Goal: Task Accomplishment & Management: Complete application form

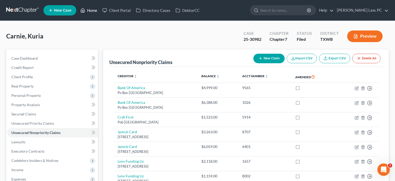
click at [95, 13] on link "Home" at bounding box center [89, 10] width 22 height 9
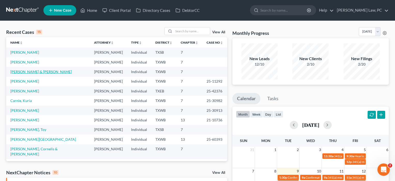
click at [41, 72] on link "[PERSON_NAME] & [PERSON_NAME]" at bounding box center [41, 72] width 62 height 4
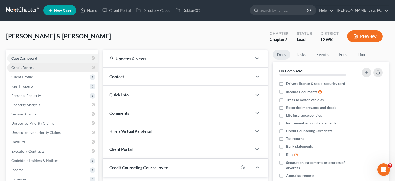
click at [27, 69] on span "Credit Report" at bounding box center [22, 67] width 22 height 4
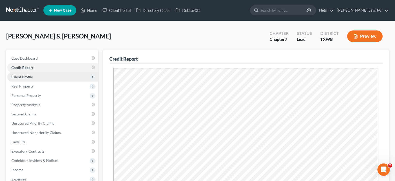
click at [27, 76] on span "Client Profile" at bounding box center [21, 77] width 21 height 4
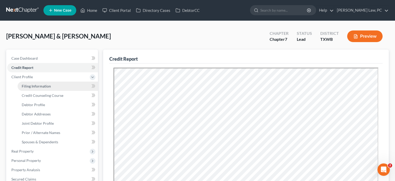
click at [27, 88] on span "Filing Information" at bounding box center [36, 86] width 29 height 4
select select "1"
select select "0"
select select "45"
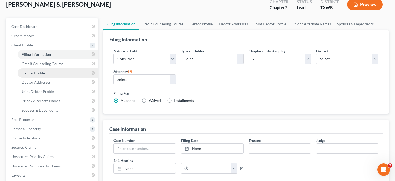
click at [32, 73] on span "Debtor Profile" at bounding box center [33, 73] width 23 height 4
select select "1"
select select "5"
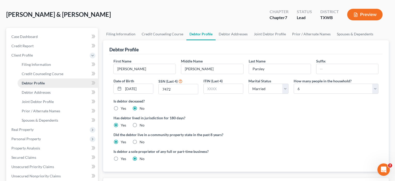
scroll to position [29, 0]
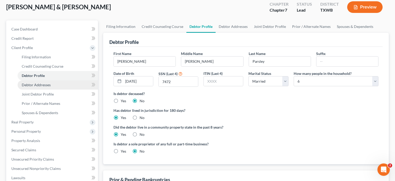
click at [33, 84] on span "Debtor Addresses" at bounding box center [36, 85] width 29 height 4
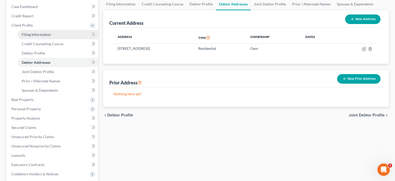
scroll to position [56, 0]
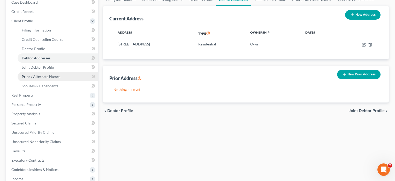
click at [42, 76] on span "Prior / Alternate Names" at bounding box center [41, 77] width 39 height 4
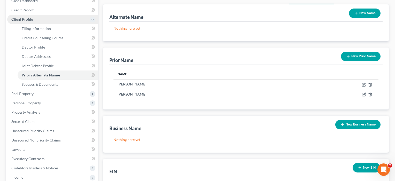
scroll to position [58, 0]
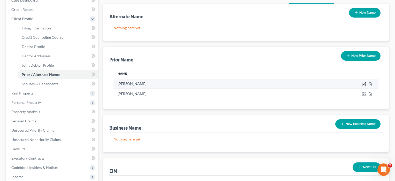
click at [365, 85] on icon "button" at bounding box center [364, 84] width 2 height 2
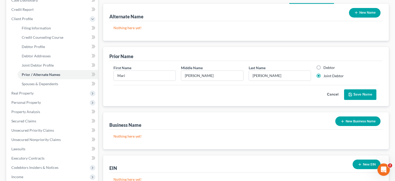
click at [361, 94] on button "Save Name" at bounding box center [360, 95] width 32 height 11
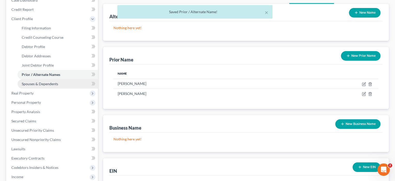
click at [53, 87] on link "Spouses & Dependents" at bounding box center [58, 83] width 80 height 9
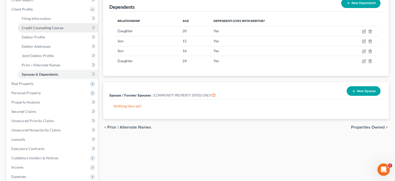
scroll to position [68, 0]
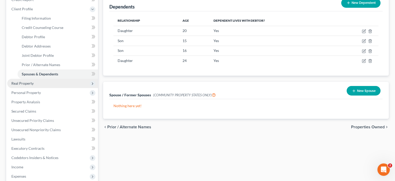
click at [32, 85] on span "Real Property" at bounding box center [22, 83] width 22 height 4
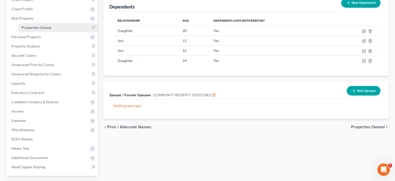
click at [27, 29] on span "Properties Owned" at bounding box center [36, 27] width 29 height 4
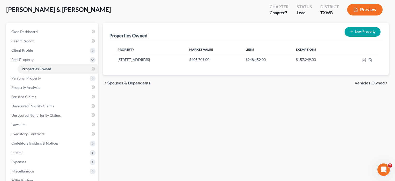
scroll to position [27, 0]
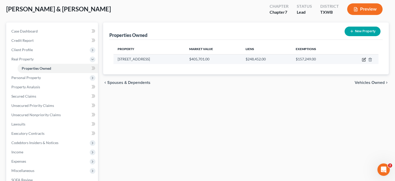
click at [363, 61] on icon "button" at bounding box center [364, 60] width 4 height 4
select select "45"
select select "2"
select select "0"
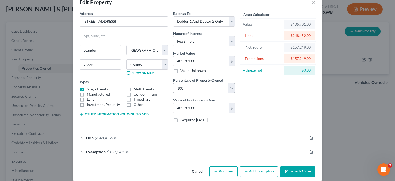
scroll to position [19, 0]
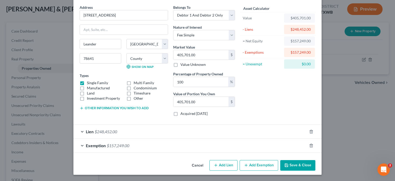
click at [296, 169] on button "Save & Close" at bounding box center [297, 165] width 35 height 11
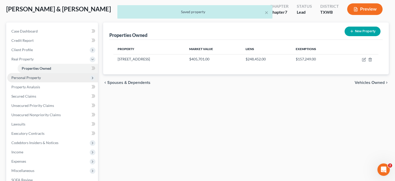
click at [23, 76] on span "Personal Property" at bounding box center [25, 78] width 29 height 4
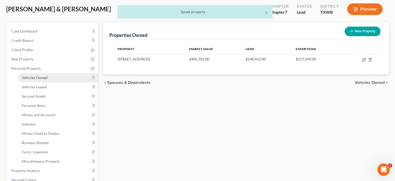
click at [25, 78] on span "Vehicles Owned" at bounding box center [35, 78] width 26 height 4
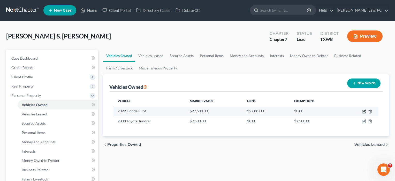
click at [364, 111] on icon "button" at bounding box center [364, 112] width 4 height 4
select select "0"
select select "4"
select select "1"
select select "2"
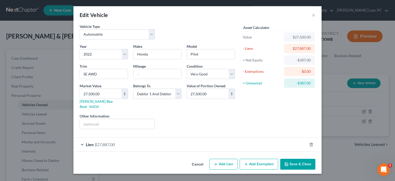
click at [218, 140] on div "Lien $27,887.00" at bounding box center [190, 145] width 234 height 14
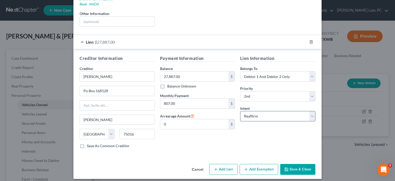
scroll to position [101, 0]
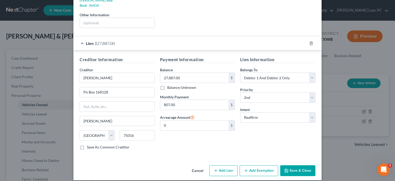
click at [291, 166] on button "Save & Close" at bounding box center [297, 171] width 35 height 11
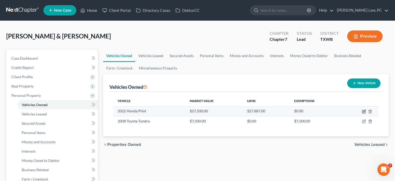
click at [364, 111] on icon "button" at bounding box center [364, 112] width 4 height 4
select select "0"
select select "4"
select select "1"
select select "2"
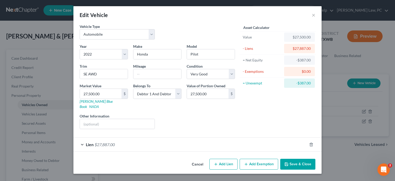
click at [252, 161] on button "Add Exemption" at bounding box center [259, 164] width 39 height 11
select select "2"
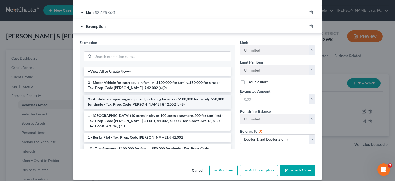
scroll to position [132, 0]
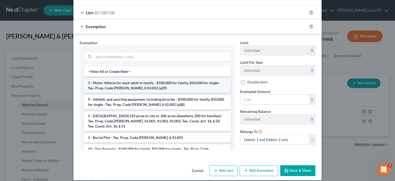
click at [138, 84] on li "3 - Motor Vehicle for each adult in family - $100,000 for family, $50,000 for s…" at bounding box center [157, 85] width 147 height 14
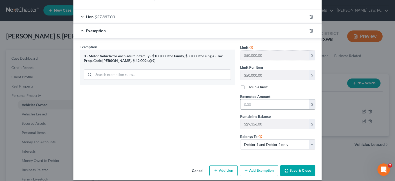
scroll to position [128, 0]
click at [265, 100] on input "text" at bounding box center [275, 105] width 69 height 10
type input "27,500"
click at [298, 167] on button "Save & Close" at bounding box center [297, 171] width 35 height 11
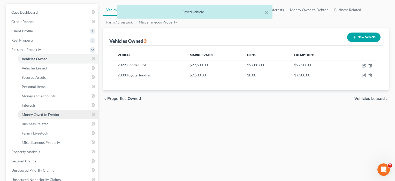
scroll to position [63, 0]
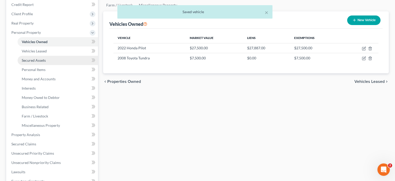
click at [43, 58] on link "Secured Assets" at bounding box center [58, 60] width 80 height 9
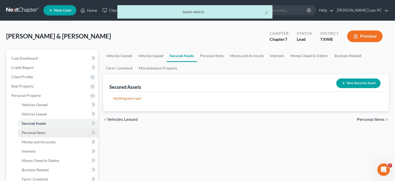
click at [31, 132] on span "Personal Items" at bounding box center [34, 133] width 24 height 4
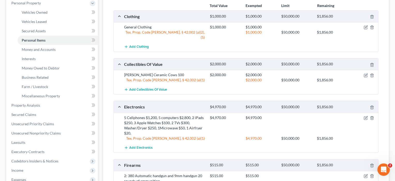
scroll to position [93, 0]
click at [37, 48] on span "Money and Accounts" at bounding box center [39, 49] width 34 height 4
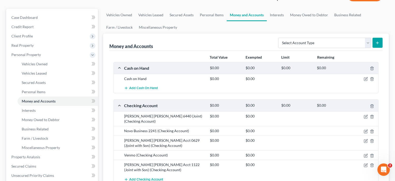
scroll to position [61, 0]
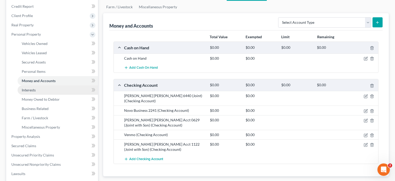
click at [34, 90] on span "Interests" at bounding box center [29, 90] width 14 height 4
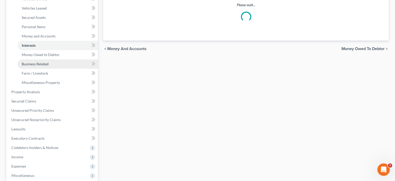
scroll to position [107, 0]
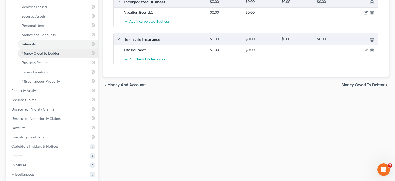
click at [32, 54] on span "Money Owed to Debtor" at bounding box center [41, 53] width 38 height 4
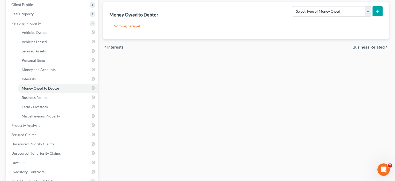
scroll to position [101, 0]
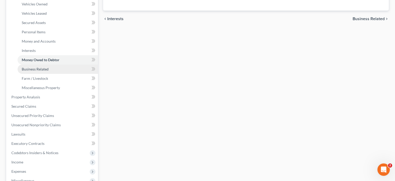
click at [34, 69] on span "Business Related" at bounding box center [35, 69] width 27 height 4
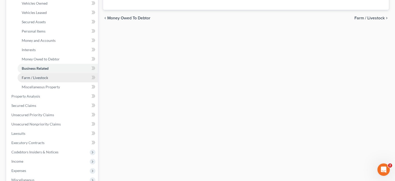
click at [36, 78] on span "Farm / Livestock" at bounding box center [35, 78] width 26 height 4
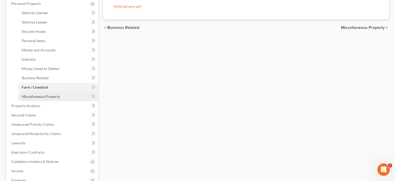
click at [35, 98] on span "Miscellaneous Property" at bounding box center [41, 96] width 38 height 4
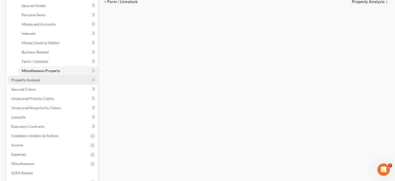
click at [28, 81] on span "Property Analysis" at bounding box center [25, 80] width 29 height 4
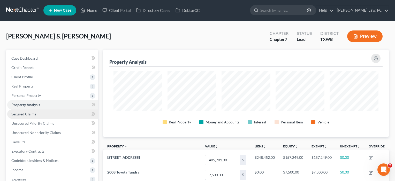
click at [21, 116] on span "Secured Claims" at bounding box center [23, 114] width 25 height 4
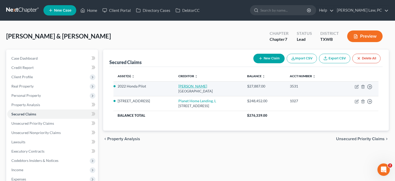
click at [179, 87] on link "[PERSON_NAME]" at bounding box center [193, 86] width 29 height 4
select select "45"
select select "0"
select select "12"
select select "2"
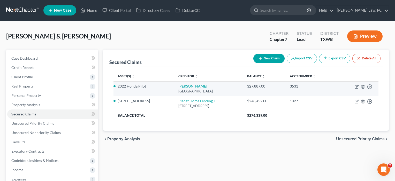
select select "2"
select select "1"
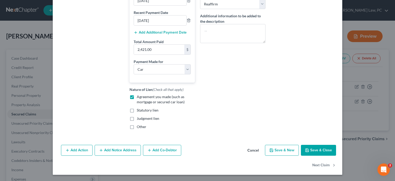
click at [313, 153] on button "Save & Close" at bounding box center [318, 150] width 35 height 11
select select
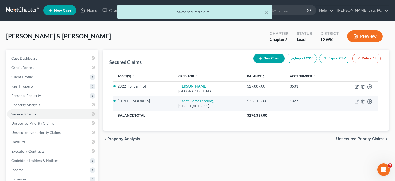
click at [194, 99] on link "Planet Home Lending, L" at bounding box center [198, 101] width 38 height 4
select select "6"
select select "3"
select select "2"
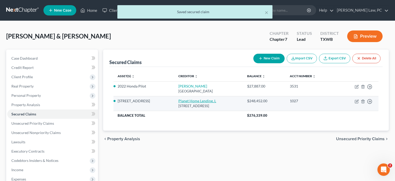
select select "0"
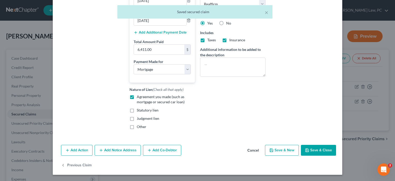
click at [320, 151] on button "Save & Close" at bounding box center [318, 150] width 35 height 11
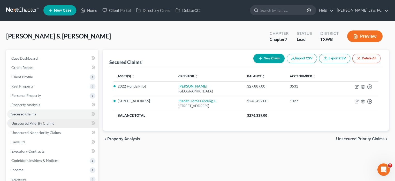
click at [35, 125] on span "Unsecured Priority Claims" at bounding box center [32, 123] width 43 height 4
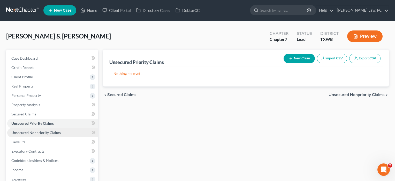
click at [34, 134] on span "Unsecured Nonpriority Claims" at bounding box center [35, 133] width 49 height 4
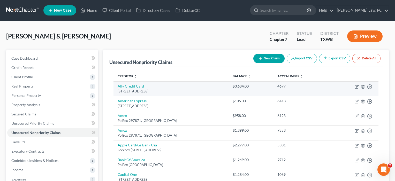
click at [136, 87] on link "Ally Credit Card" at bounding box center [131, 86] width 26 height 4
select select "35"
select select "1"
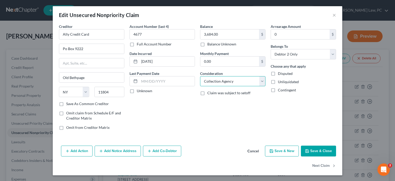
select select "2"
click at [320, 151] on button "Save & Close" at bounding box center [318, 151] width 35 height 11
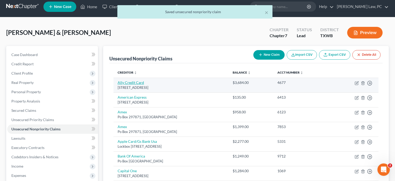
click at [135, 85] on link "Ally Credit Card" at bounding box center [131, 82] width 26 height 4
select select "35"
select select "2"
select select "1"
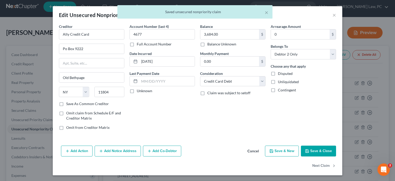
click at [73, 105] on label "Save As Common Creditor" at bounding box center [87, 103] width 43 height 5
click at [72, 105] on input "Save As Common Creditor" at bounding box center [69, 102] width 3 height 3
click at [317, 150] on button "Save & Close" at bounding box center [318, 151] width 35 height 11
checkbox input "false"
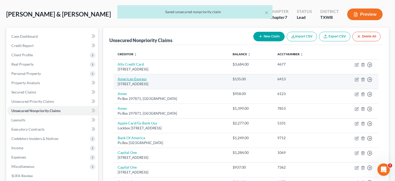
click at [131, 80] on link "American Express" at bounding box center [132, 79] width 29 height 4
select select "45"
select select "2"
select select "0"
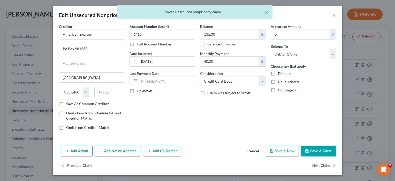
click at [315, 153] on button "Save & Close" at bounding box center [318, 151] width 35 height 11
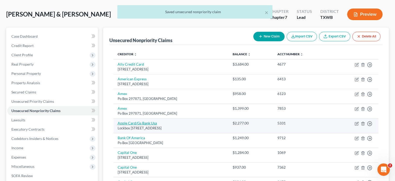
click at [133, 122] on link "Apple Card/Gs Bank Usa" at bounding box center [137, 123] width 39 height 4
select select "39"
select select "2"
select select "0"
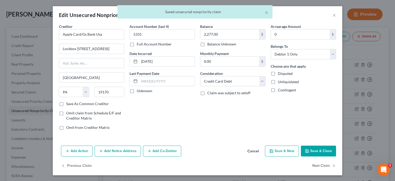
click at [325, 152] on button "Save & Close" at bounding box center [318, 151] width 35 height 11
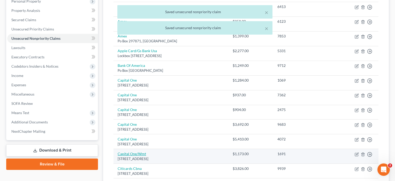
click at [136, 152] on link "Capital One/Wmt" at bounding box center [132, 154] width 28 height 4
select select "46"
select select "2"
select select "1"
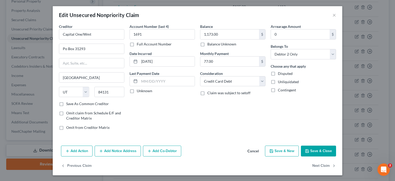
click at [321, 152] on button "Save & Close" at bounding box center [318, 151] width 35 height 11
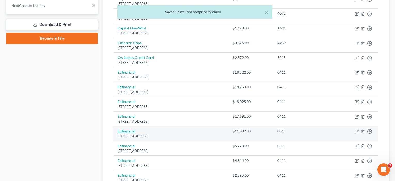
click at [120, 129] on link "Edfinancial" at bounding box center [127, 131] width 18 height 4
select select "44"
select select "17"
select select "0"
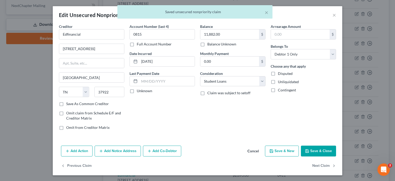
click at [307, 151] on polyline "button" at bounding box center [307, 150] width 1 height 1
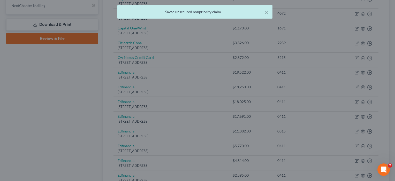
type input "0"
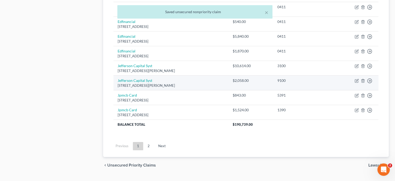
scroll to position [402, 0]
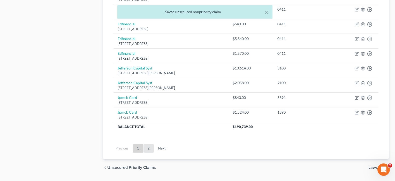
click at [150, 145] on link "2" at bounding box center [149, 149] width 10 height 8
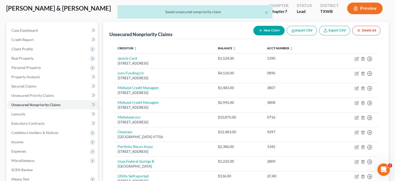
scroll to position [28, 0]
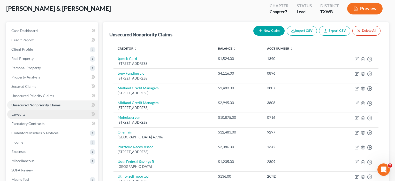
click at [32, 117] on link "Lawsuits" at bounding box center [52, 114] width 91 height 9
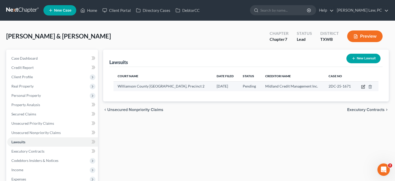
click at [364, 87] on icon "button" at bounding box center [364, 86] width 2 height 2
select select "45"
select select "0"
select select "4"
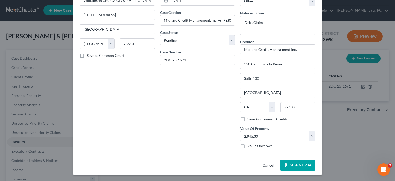
scroll to position [34, 0]
click at [300, 165] on span "Save & Close" at bounding box center [301, 166] width 22 height 4
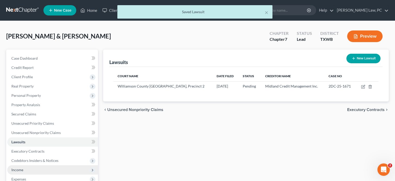
click at [18, 171] on span "Income" at bounding box center [17, 170] width 12 height 4
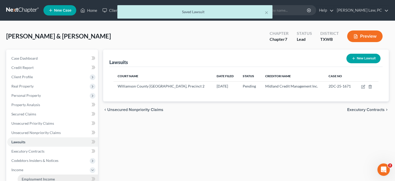
click at [32, 178] on span "Employment Income" at bounding box center [38, 179] width 33 height 4
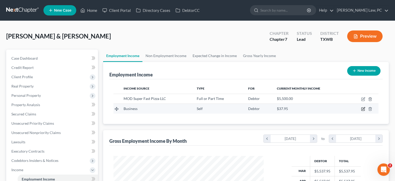
click at [362, 110] on icon "button" at bounding box center [363, 109] width 4 height 4
select select "1"
select select "0"
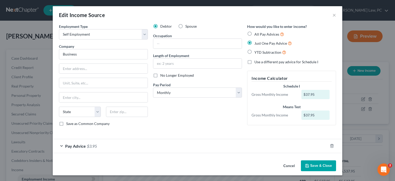
click at [332, 15] on div "Edit Income Source ×" at bounding box center [198, 15] width 290 height 18
click at [335, 16] on button "×" at bounding box center [335, 15] width 4 height 6
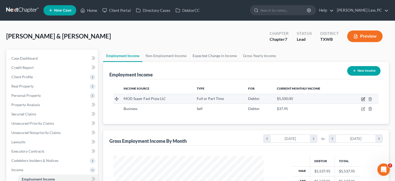
click at [363, 99] on icon "button" at bounding box center [363, 99] width 4 height 4
select select "0"
select select "50"
select select "2"
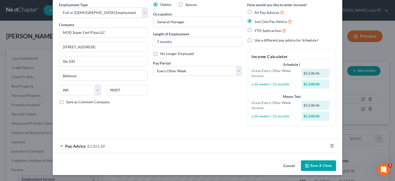
scroll to position [21, 0]
click at [318, 166] on button "Save & Close" at bounding box center [318, 166] width 35 height 11
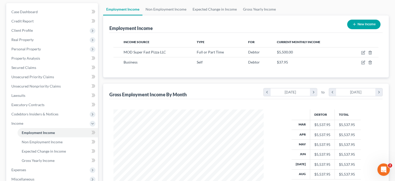
scroll to position [47, 0]
click at [48, 163] on link "Gross Yearly Income" at bounding box center [58, 160] width 80 height 9
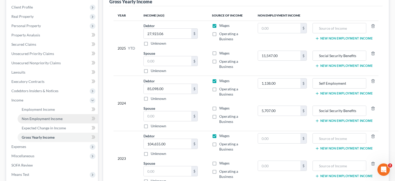
click at [41, 118] on span "Non Employment Income" at bounding box center [42, 119] width 41 height 4
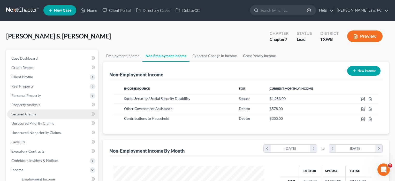
scroll to position [93, 161]
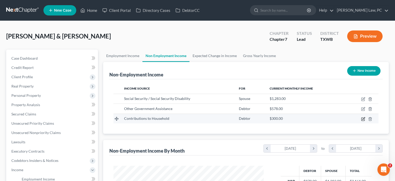
click at [362, 119] on icon "button" at bounding box center [363, 119] width 4 height 4
select select "8"
select select "0"
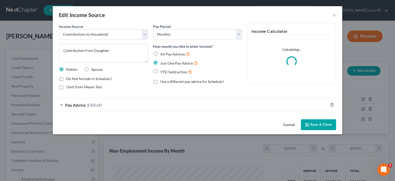
click at [317, 124] on button "Save & Close" at bounding box center [318, 125] width 35 height 11
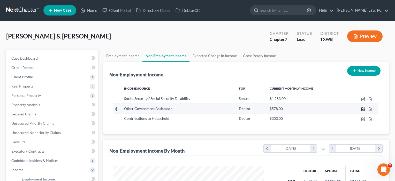
click at [363, 110] on icon "button" at bounding box center [363, 109] width 4 height 4
select select "5"
select select "0"
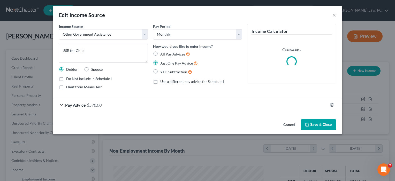
click at [320, 124] on button "Save & Close" at bounding box center [318, 125] width 35 height 11
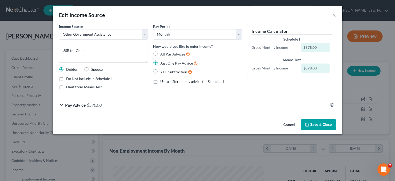
click at [320, 124] on button "Save & Close" at bounding box center [318, 125] width 35 height 11
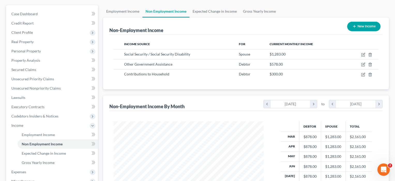
scroll to position [46, 0]
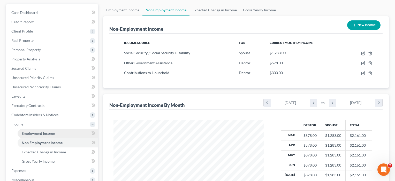
click at [45, 133] on span "Employment Income" at bounding box center [38, 133] width 33 height 4
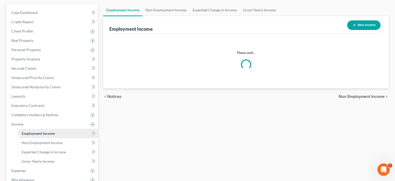
click at [45, 133] on span "Employment Income" at bounding box center [38, 133] width 33 height 4
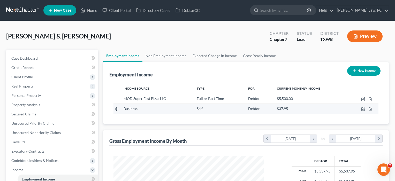
scroll to position [93, 161]
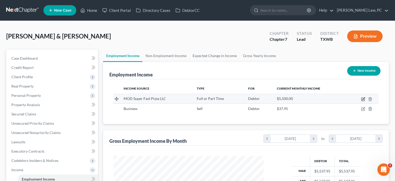
click at [362, 100] on icon "button" at bounding box center [363, 99] width 4 height 4
select select "0"
select select "50"
select select "2"
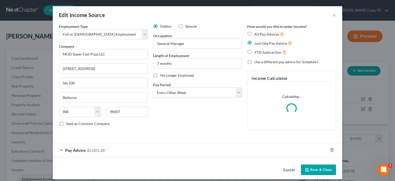
click at [169, 153] on div "Pay Advice $2,003.38" at bounding box center [190, 151] width 275 height 14
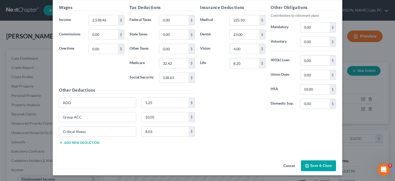
scroll to position [177, 0]
click at [311, 164] on button "Save & Close" at bounding box center [318, 166] width 35 height 11
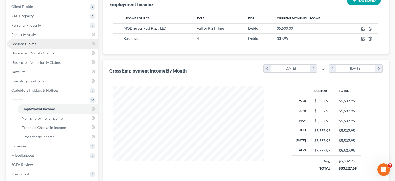
scroll to position [71, 0]
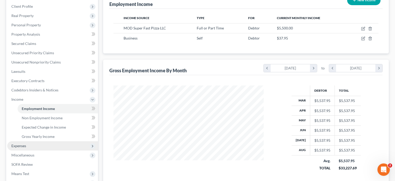
click at [35, 145] on span "Expenses" at bounding box center [52, 146] width 91 height 9
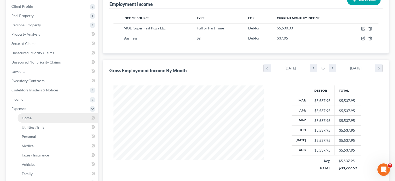
click at [32, 118] on link "Home" at bounding box center [58, 118] width 80 height 9
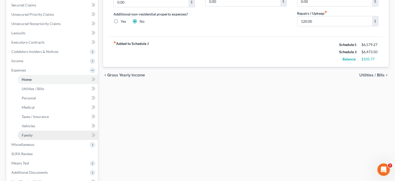
click at [28, 132] on link "Family" at bounding box center [58, 135] width 80 height 9
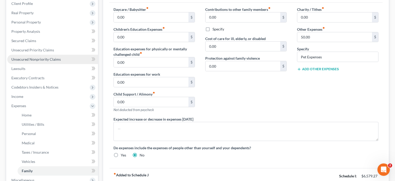
scroll to position [102, 0]
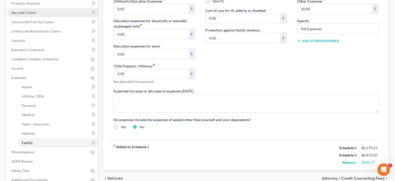
click at [31, 13] on span "Secured Claims" at bounding box center [23, 12] width 25 height 4
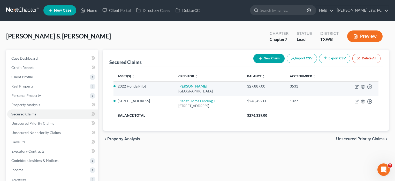
click at [179, 88] on link "[PERSON_NAME]" at bounding box center [193, 86] width 29 height 4
select select "45"
select select "0"
select select "2"
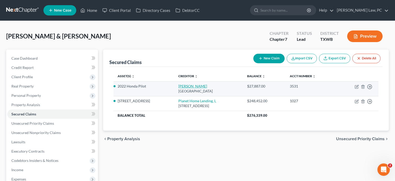
select select "1"
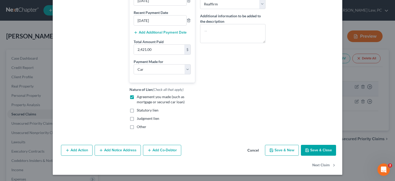
scroll to position [122, 0]
click at [314, 149] on button "Save & Close" at bounding box center [318, 150] width 35 height 11
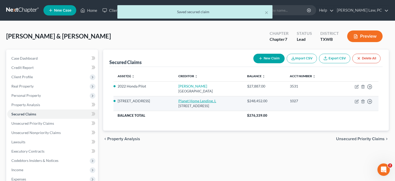
click at [181, 100] on link "Planet Home Lending, L" at bounding box center [198, 101] width 38 height 4
select select "6"
select select "3"
select select "2"
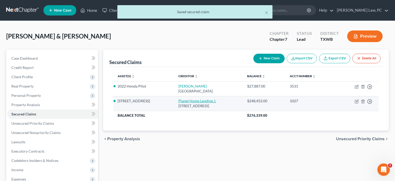
select select "0"
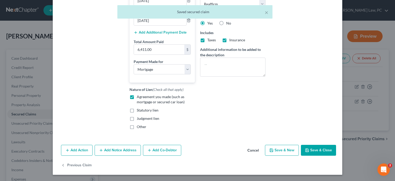
click at [318, 147] on button "Save & Close" at bounding box center [318, 150] width 35 height 11
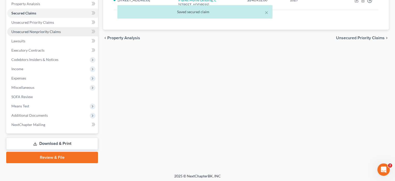
scroll to position [101, 0]
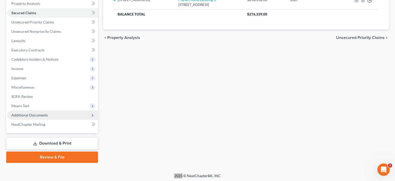
click at [290, 48] on div "Secured Claims New Claim Import CSV Export CSV Delete All Asset(s) expand_more …" at bounding box center [246, 55] width 291 height 215
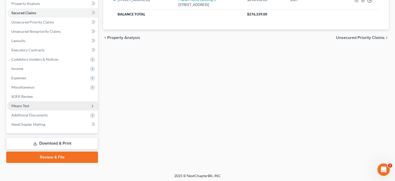
click at [25, 107] on span "Means Test" at bounding box center [20, 106] width 18 height 4
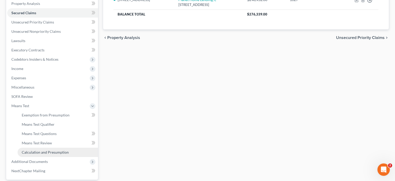
click at [27, 150] on link "Calculation and Presumption" at bounding box center [58, 152] width 80 height 9
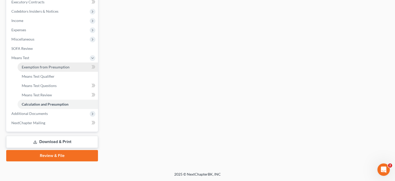
click at [49, 66] on span "Exemption from Presumption" at bounding box center [46, 67] width 48 height 4
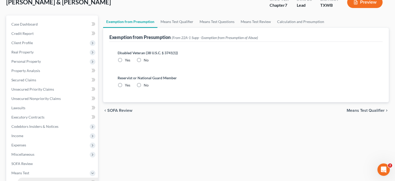
radio input "true"
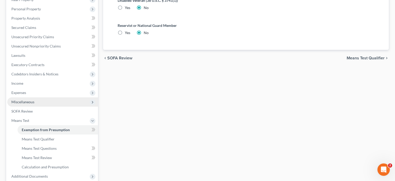
scroll to position [97, 0]
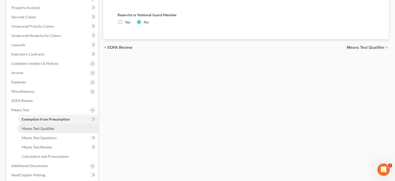
click at [39, 128] on span "Means Test Qualifier" at bounding box center [38, 129] width 33 height 4
